Goal: Task Accomplishment & Management: Manage account settings

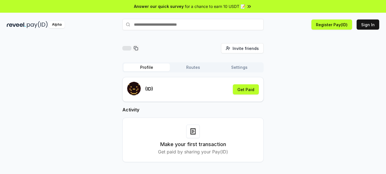
click at [293, 82] on div "Invite friends Invite Profile Routes Settings (ID) Get Paid Activity Make your …" at bounding box center [193, 107] width 372 height 128
click at [168, 25] on input "text" at bounding box center [192, 24] width 141 height 11
click at [368, 27] on button "Sign In" at bounding box center [367, 24] width 23 height 10
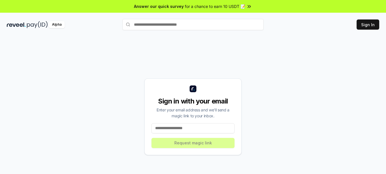
click at [173, 128] on input at bounding box center [192, 128] width 83 height 10
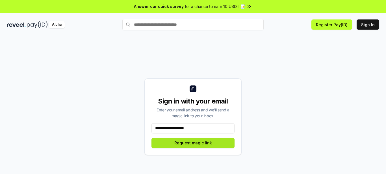
type input "**********"
click at [199, 143] on button "Request magic link" at bounding box center [192, 143] width 83 height 10
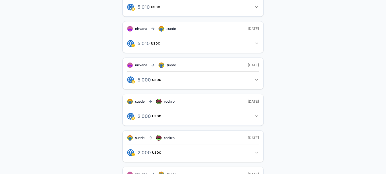
scroll to position [312, 0]
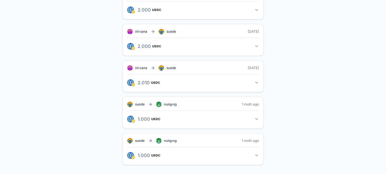
click at [256, 154] on icon "button" at bounding box center [256, 155] width 5 height 5
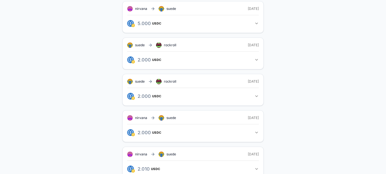
scroll to position [334, 0]
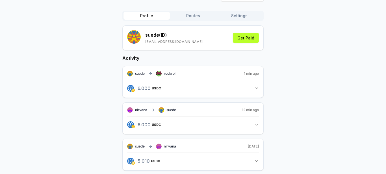
scroll to position [0, 0]
